Goal: Task Accomplishment & Management: Use online tool/utility

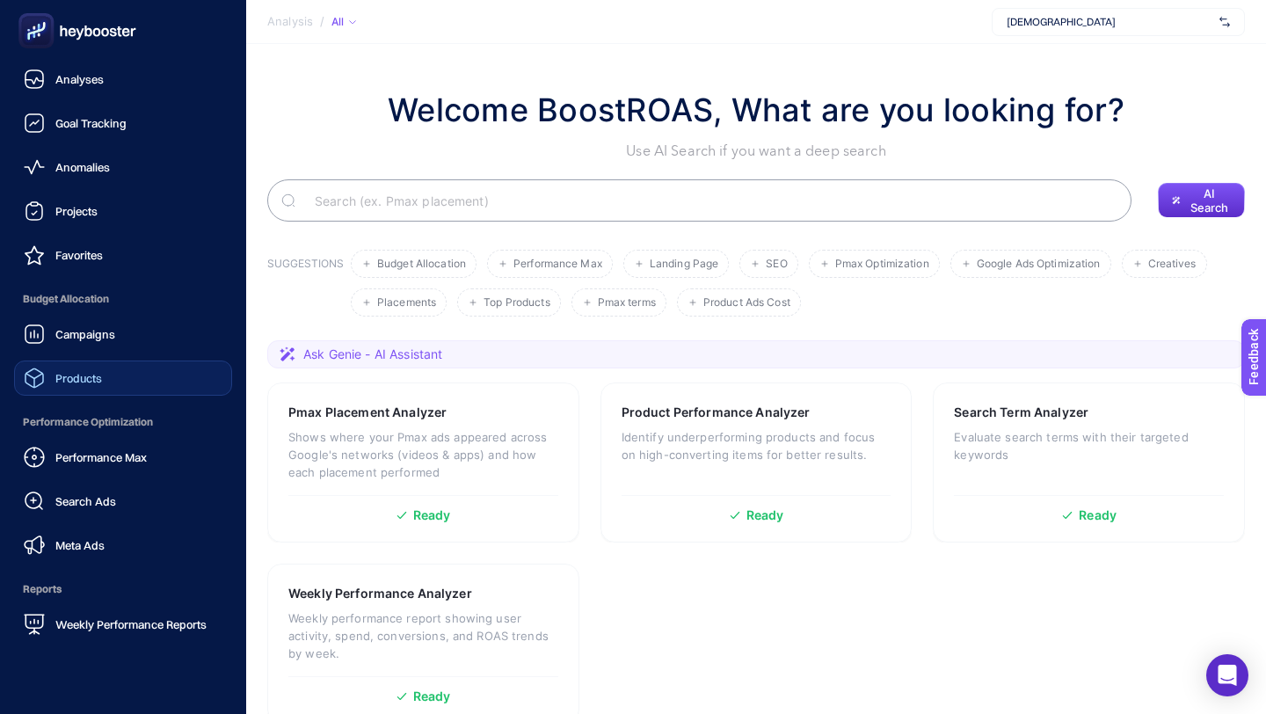
click at [70, 382] on span "Products" at bounding box center [78, 378] width 47 height 14
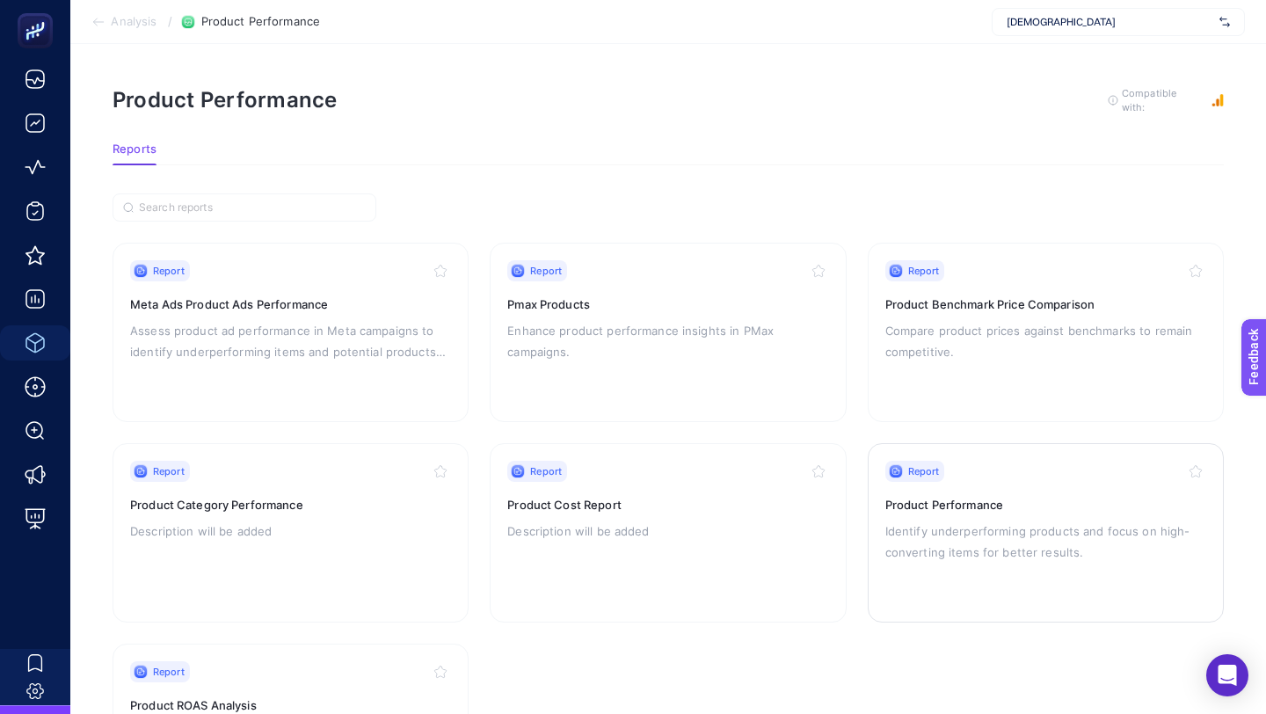
click at [1018, 514] on div "Report Product Performance Identify underperforming products and focus on high-…" at bounding box center [1045, 533] width 321 height 144
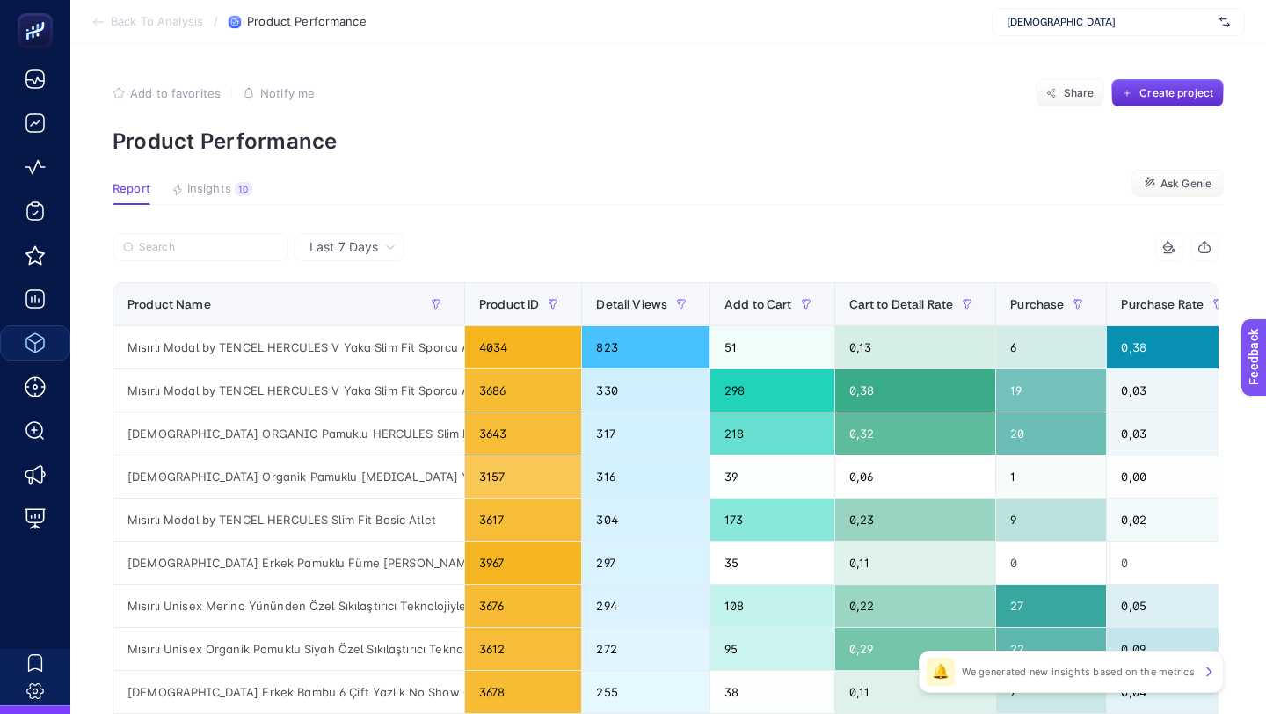
scroll to position [0, 9]
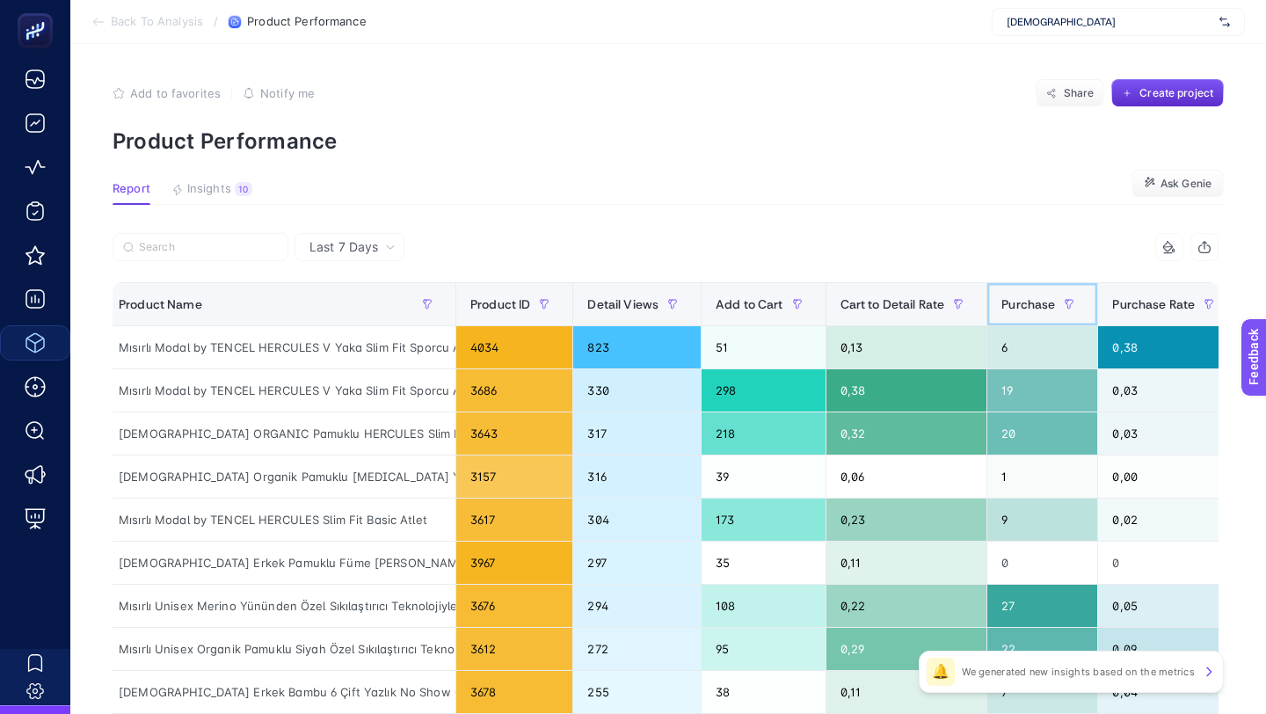
click at [1029, 289] on th "Purchase" at bounding box center [1042, 304] width 111 height 43
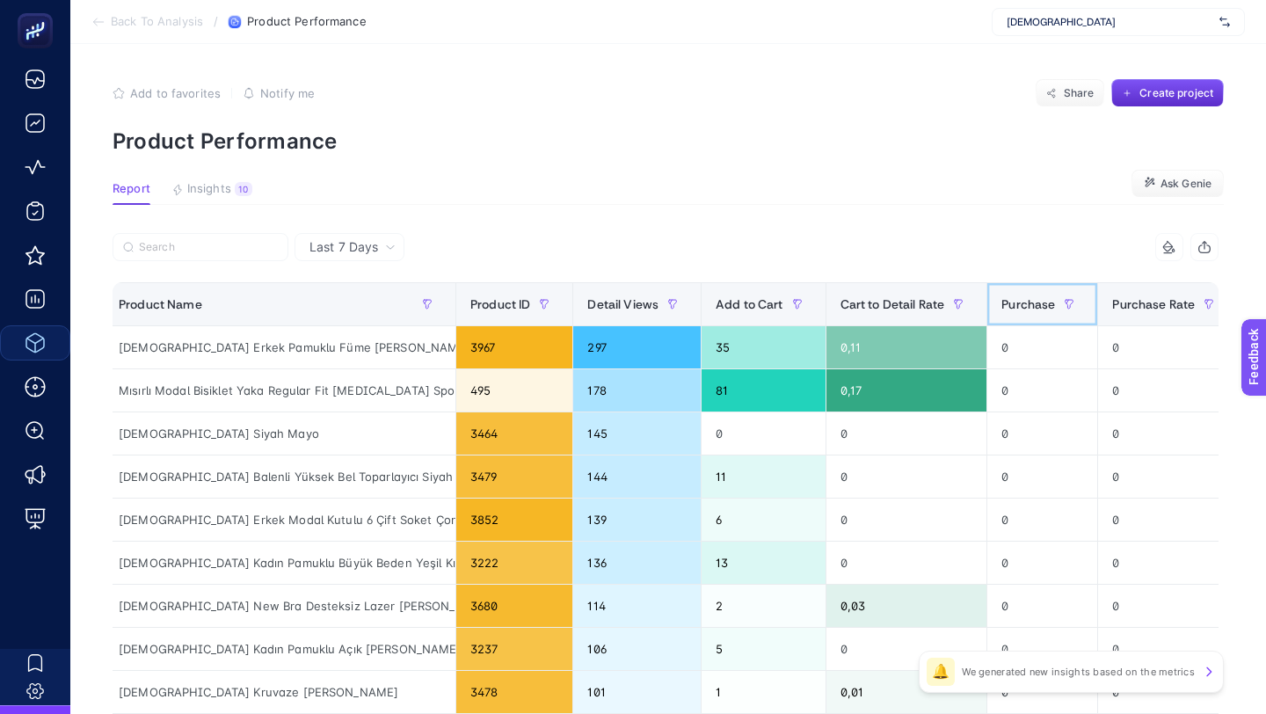
click at [1030, 292] on div "Purchase" at bounding box center [1042, 304] width 82 height 28
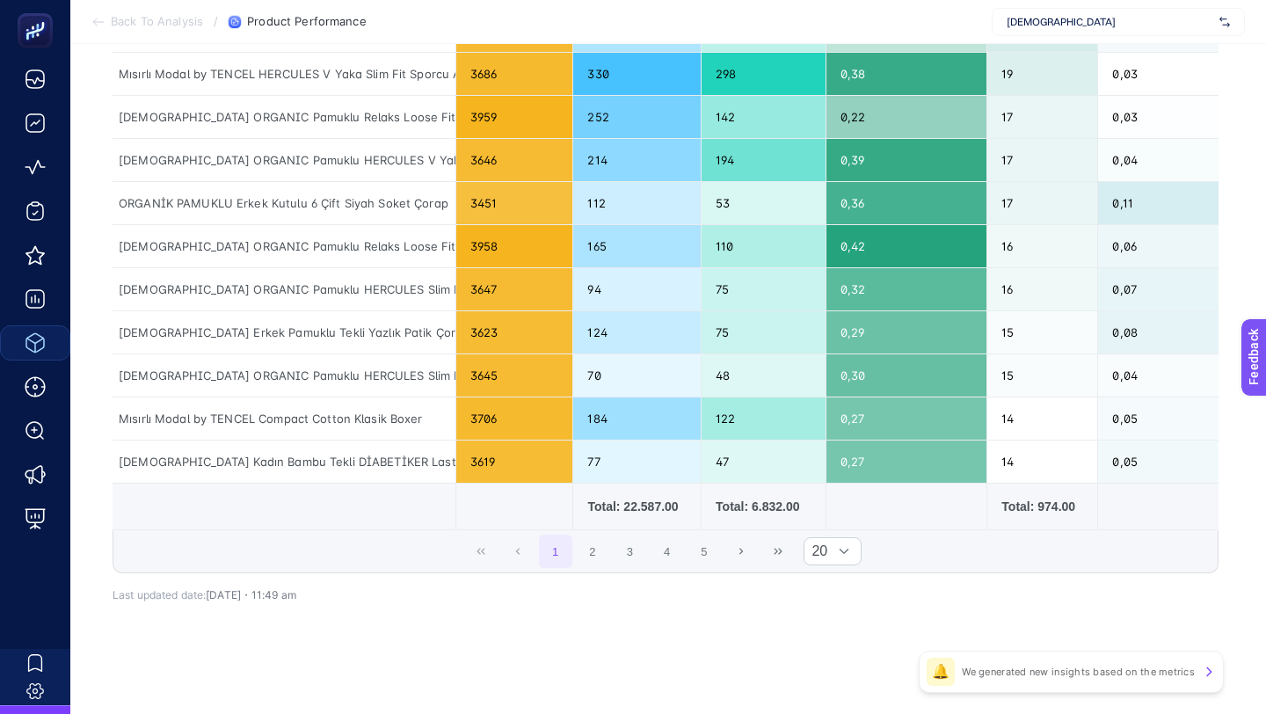
scroll to position [0, 0]
